Goal: Transaction & Acquisition: Purchase product/service

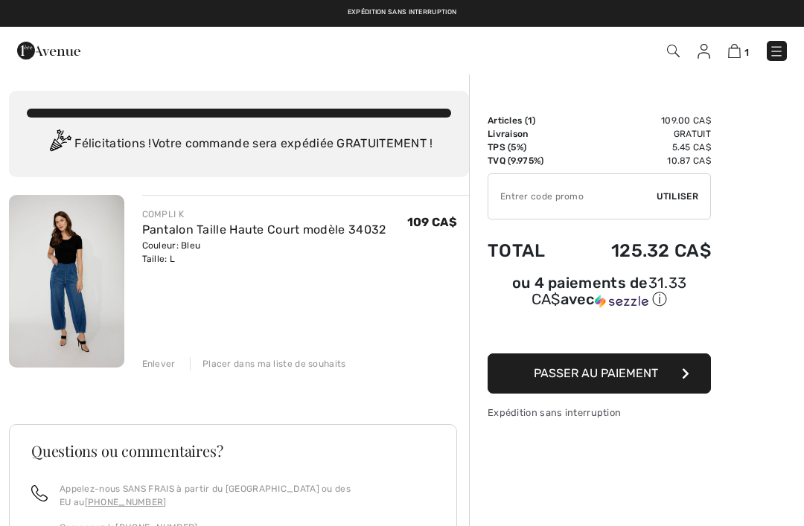
click at [620, 371] on span "Passer au paiement" at bounding box center [596, 373] width 124 height 14
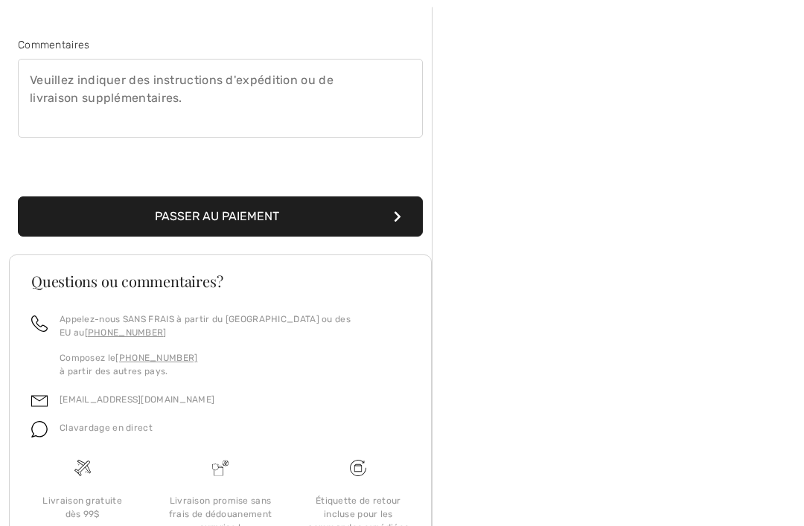
scroll to position [445, 0]
click at [221, 216] on button "Passer au paiement" at bounding box center [220, 217] width 405 height 40
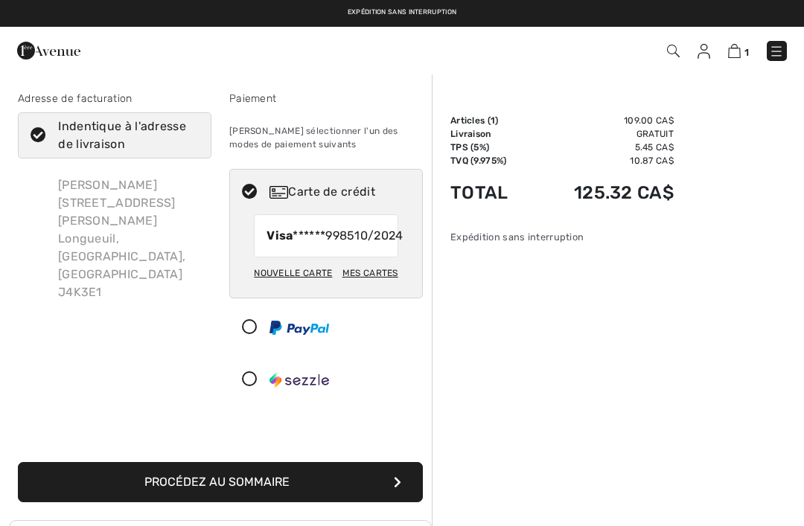
click at [247, 488] on button "Procédez au sommaire" at bounding box center [220, 482] width 405 height 40
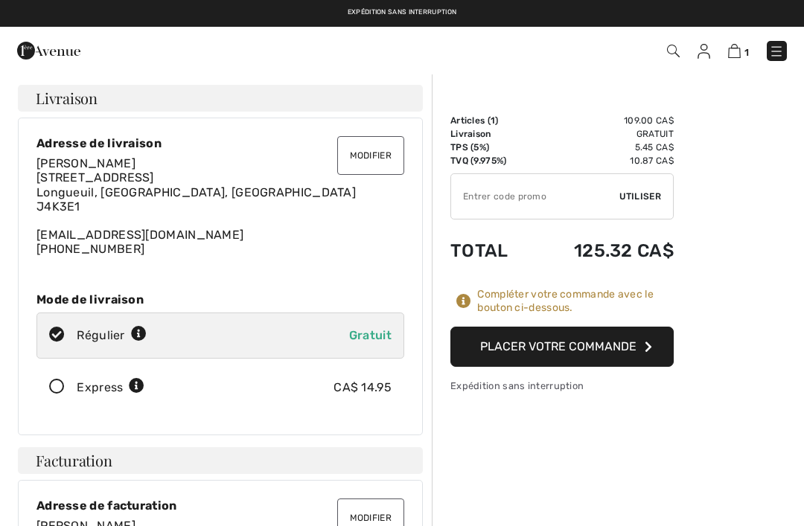
click at [593, 332] on button "Placer votre commande" at bounding box center [561, 347] width 223 height 40
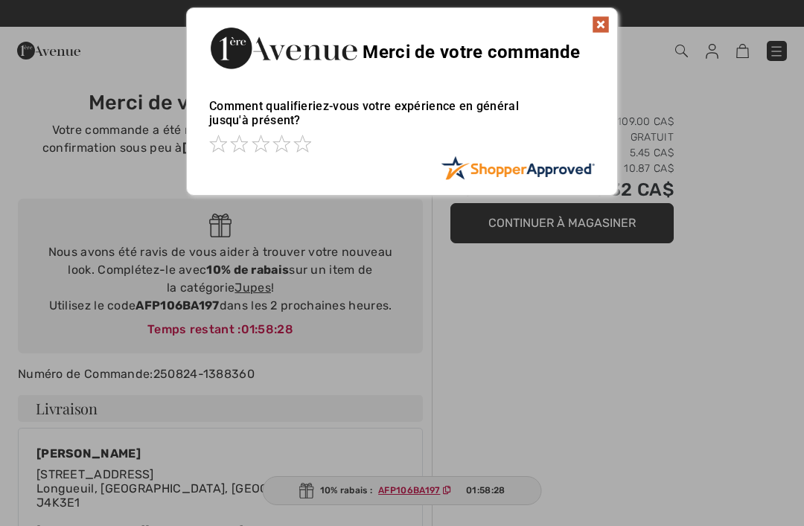
click at [605, 19] on img at bounding box center [601, 25] width 18 height 18
